Goal: Task Accomplishment & Management: Use online tool/utility

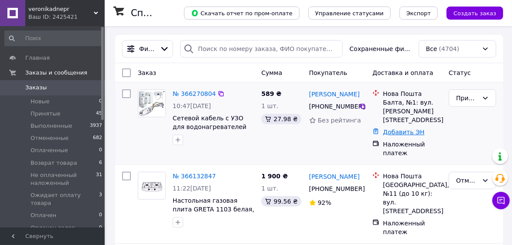
click at [408, 129] on link "Добавить ЭН" at bounding box center [403, 132] width 41 height 7
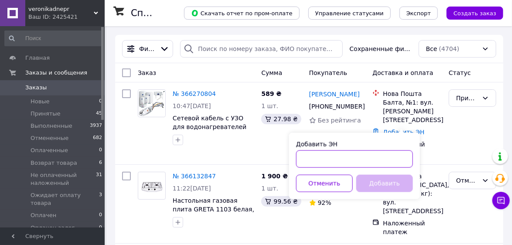
click at [325, 158] on input "Добавить ЭН" at bounding box center [354, 159] width 117 height 17
paste input "20 4512 6900 9731"
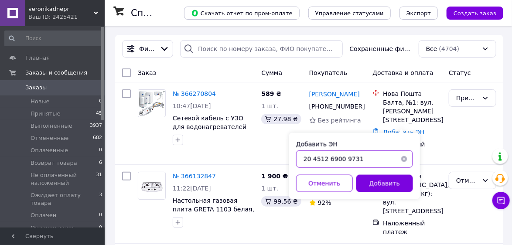
click at [312, 160] on input "20 4512 6900 9731" at bounding box center [354, 159] width 117 height 17
click at [326, 156] on input "204512 6900 9731" at bounding box center [354, 159] width 117 height 17
click at [340, 157] on input "2045126900 9731" at bounding box center [354, 159] width 117 height 17
click at [339, 157] on input "2045126900 9731" at bounding box center [354, 159] width 117 height 17
type input "20451269009731"
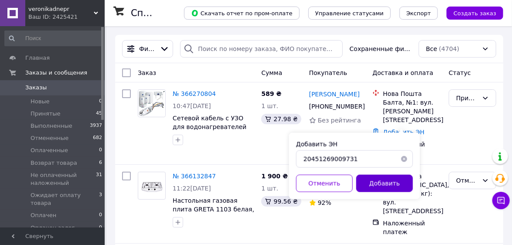
click at [393, 183] on button "Добавить" at bounding box center [385, 183] width 57 height 17
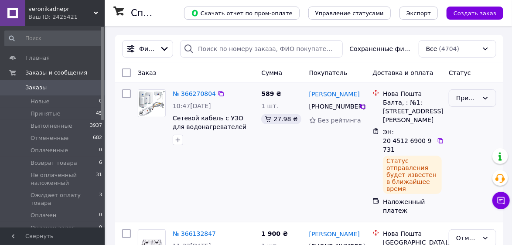
click at [481, 98] on div "Принят" at bounding box center [473, 97] width 48 height 17
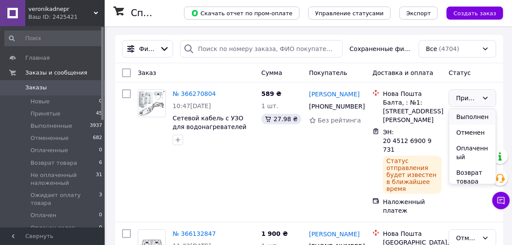
click at [474, 117] on li "Выполнен" at bounding box center [473, 117] width 47 height 16
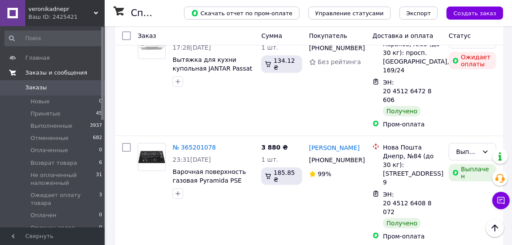
scroll to position [1083, 0]
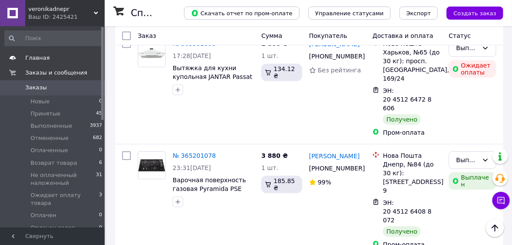
click at [44, 60] on span "Главная" at bounding box center [37, 58] width 24 height 8
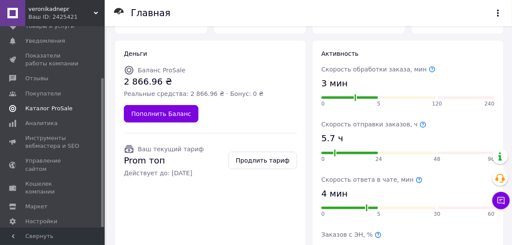
scroll to position [70, 0]
